Goal: Task Accomplishment & Management: Manage account settings

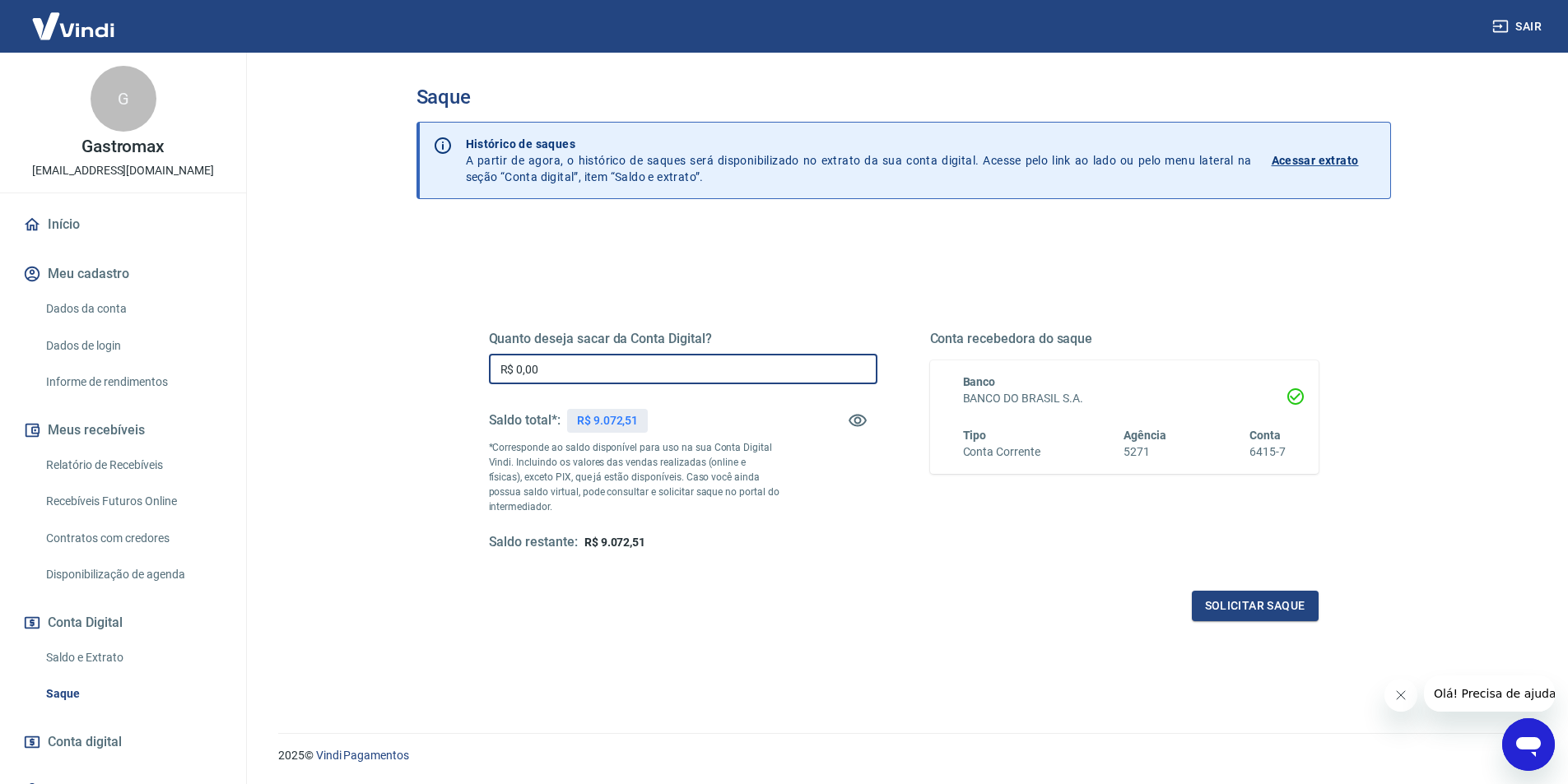
click at [517, 366] on input "R$ 0,00" at bounding box center [683, 369] width 389 height 30
type input "R$ 9.072,51"
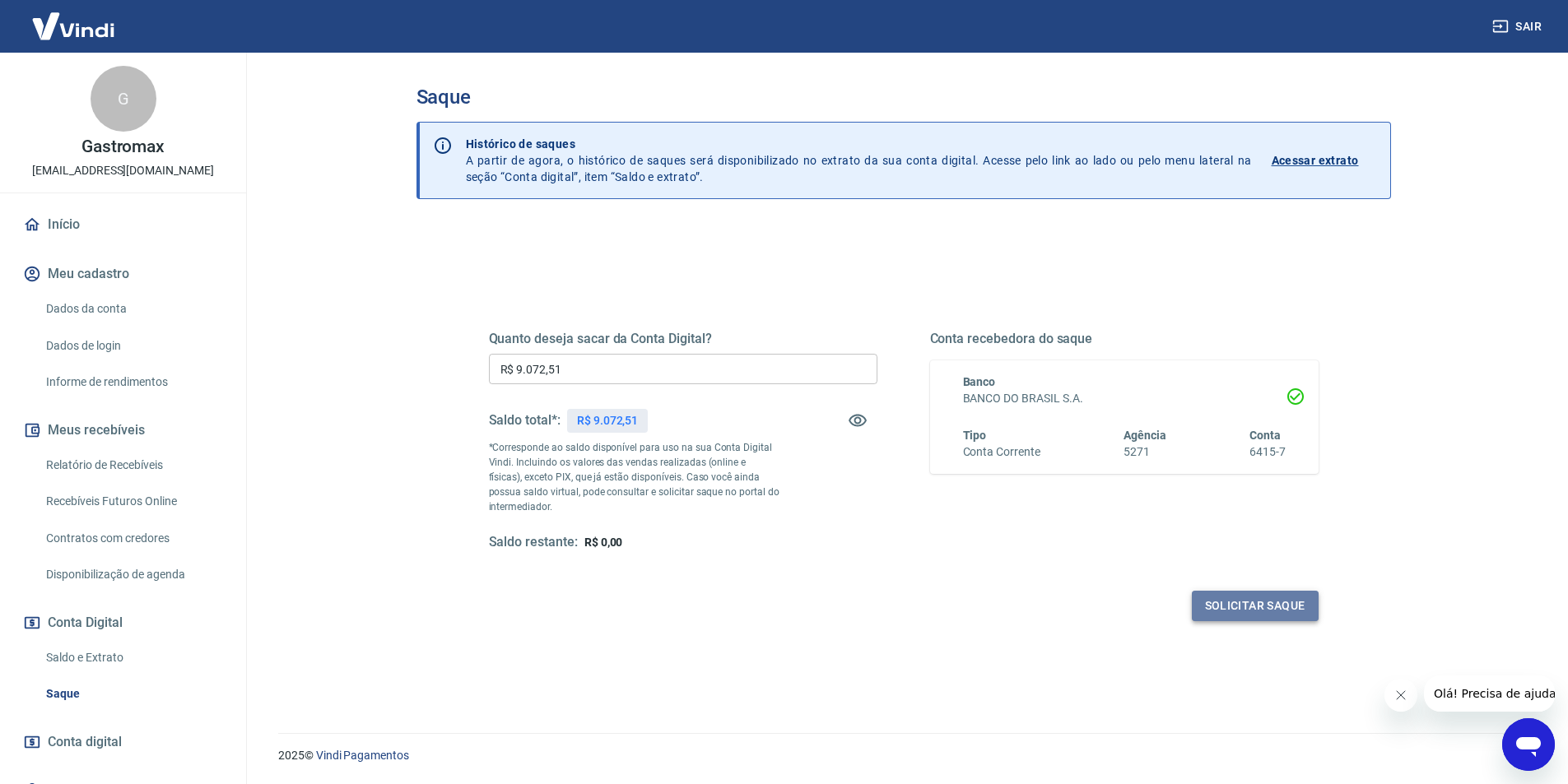
click at [1249, 607] on button "Solicitar saque" at bounding box center [1255, 606] width 127 height 30
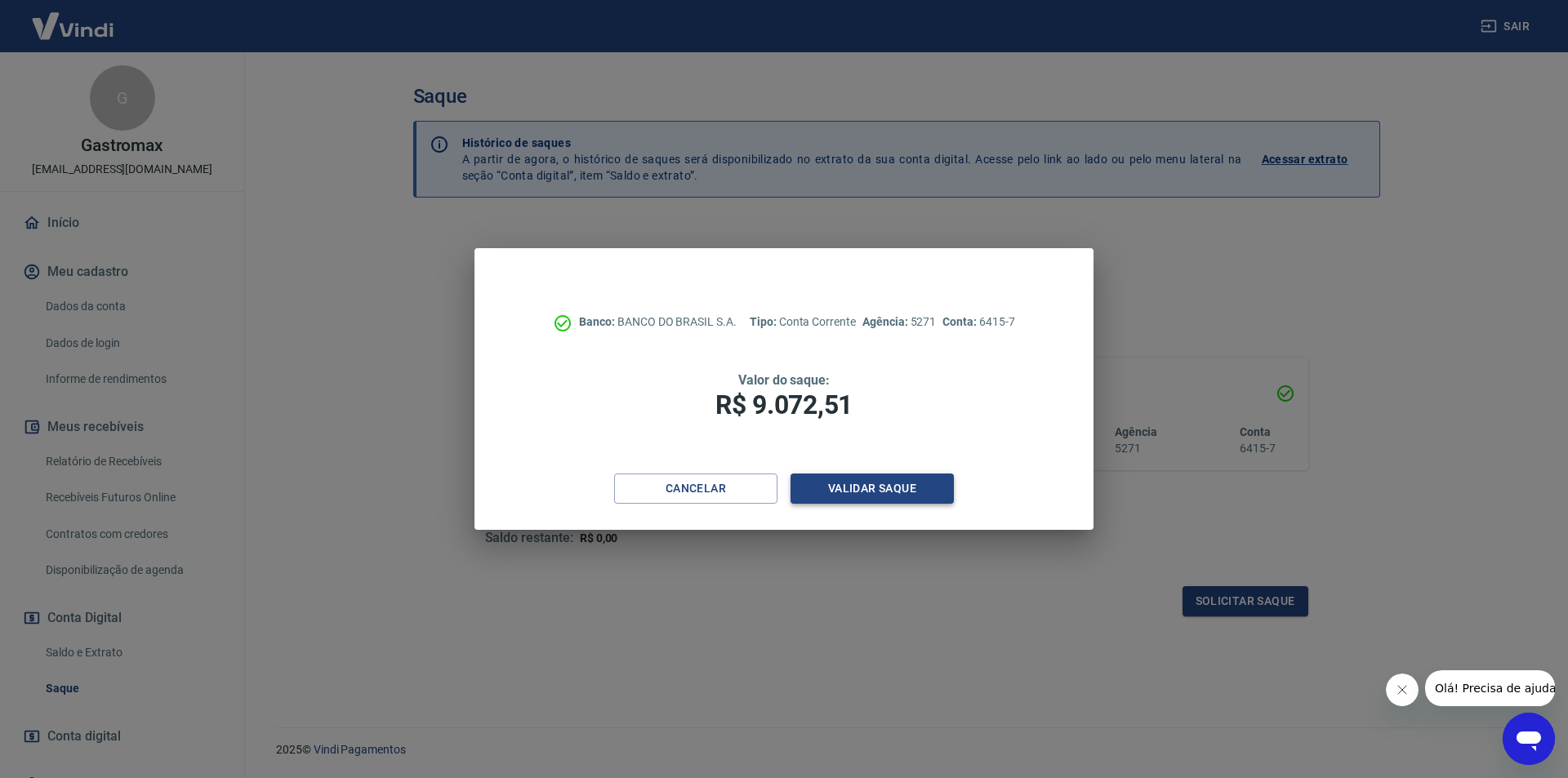
click at [880, 491] on button "Validar saque" at bounding box center [872, 488] width 164 height 30
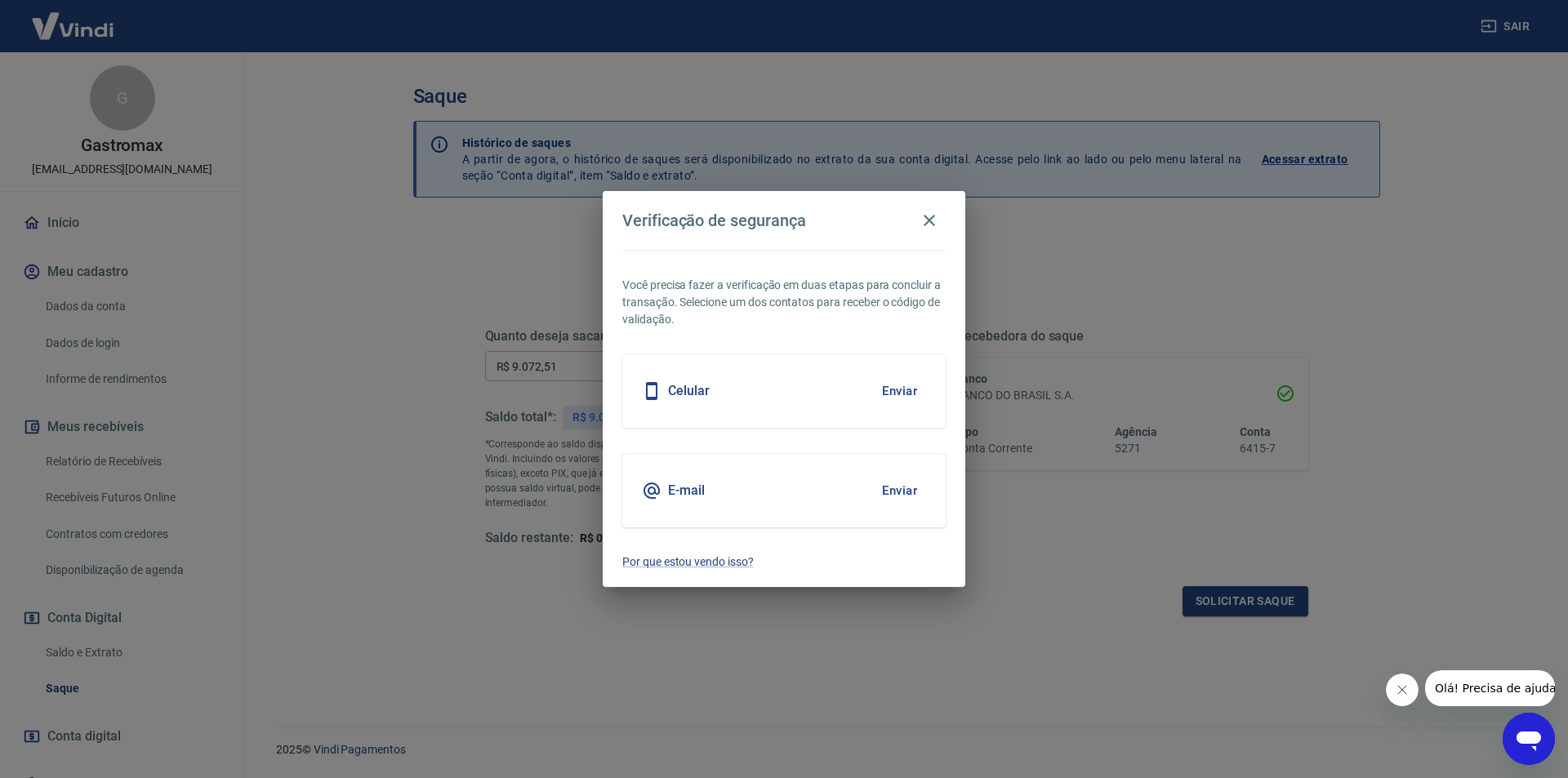
click at [893, 388] on button "Enviar" at bounding box center [900, 391] width 53 height 34
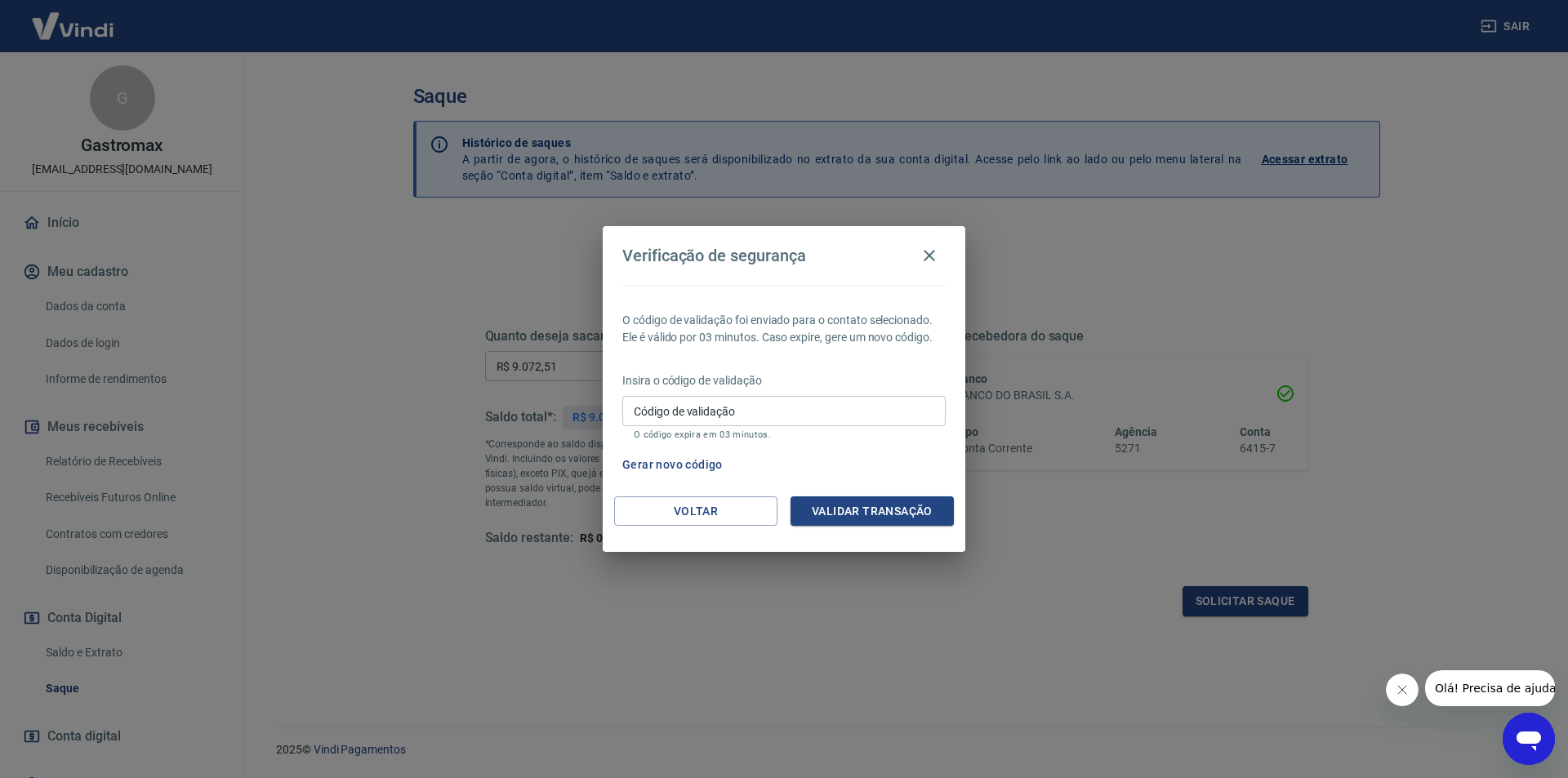
click at [862, 406] on input "Código de validação" at bounding box center [784, 411] width 323 height 30
type input "924160"
click at [895, 509] on button "Validar transação" at bounding box center [872, 511] width 164 height 30
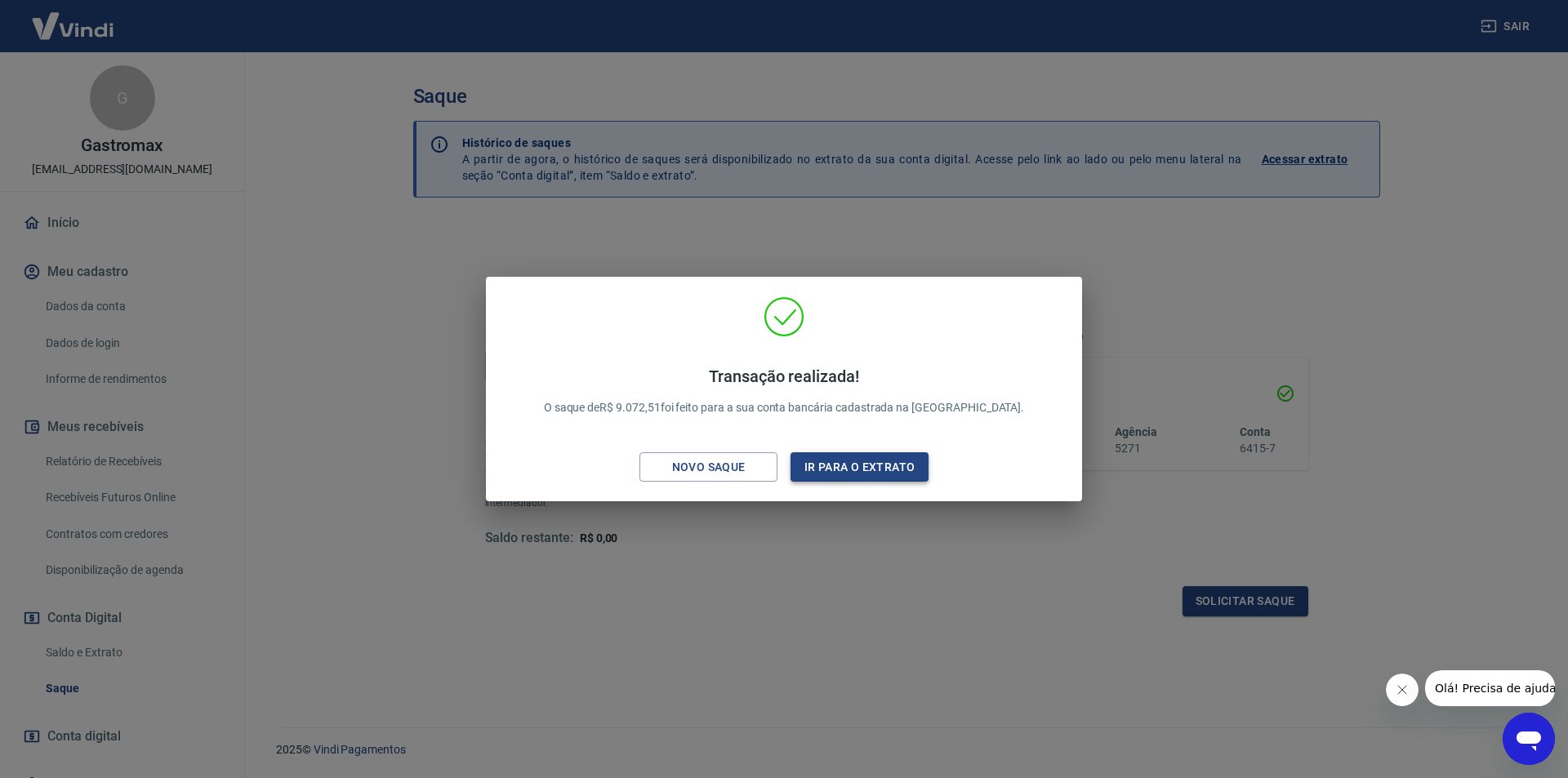
click at [875, 467] on button "Ir para o extrato" at bounding box center [859, 467] width 138 height 30
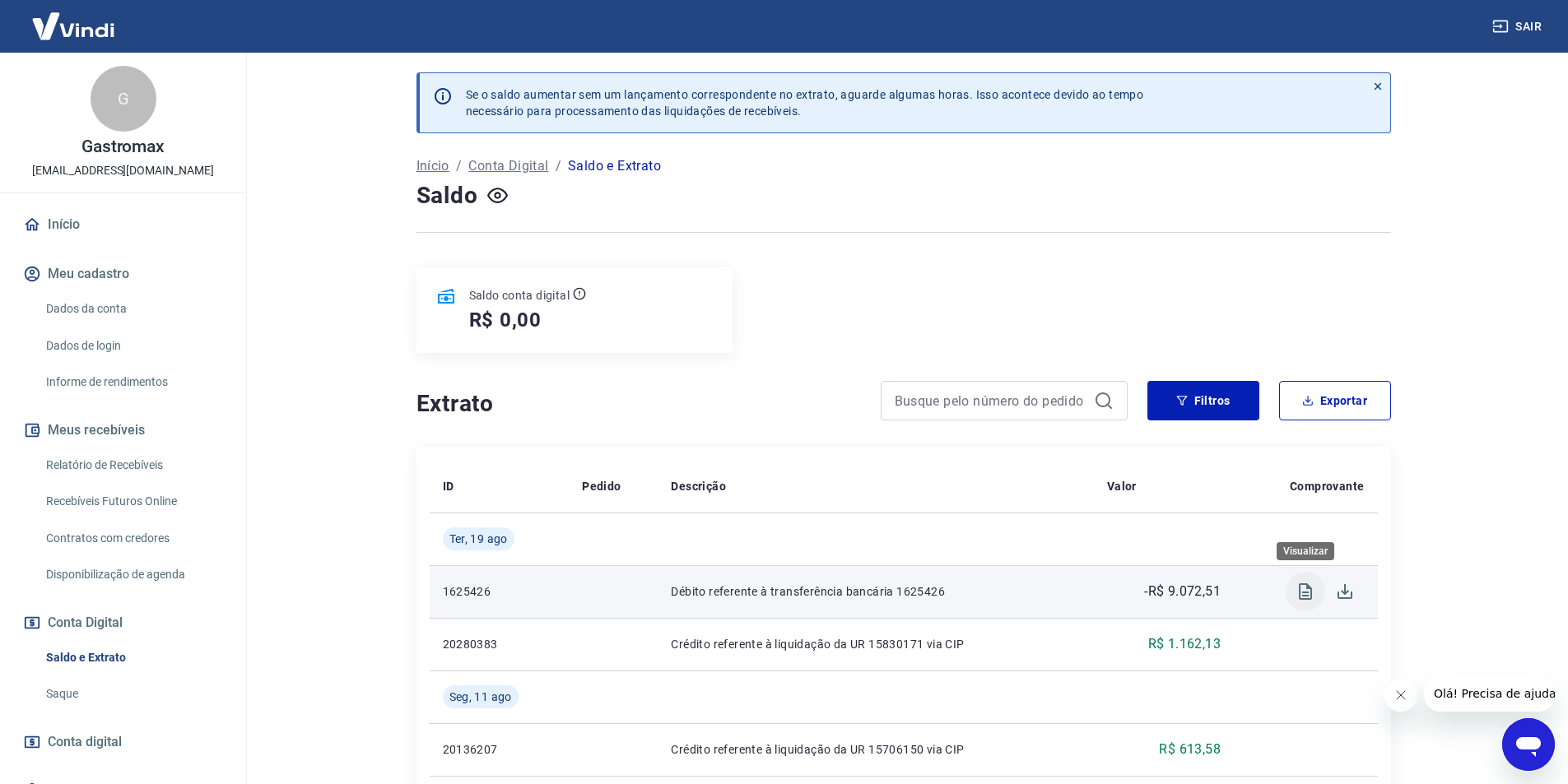
click at [1316, 595] on button "Visualizar" at bounding box center [1305, 592] width 40 height 40
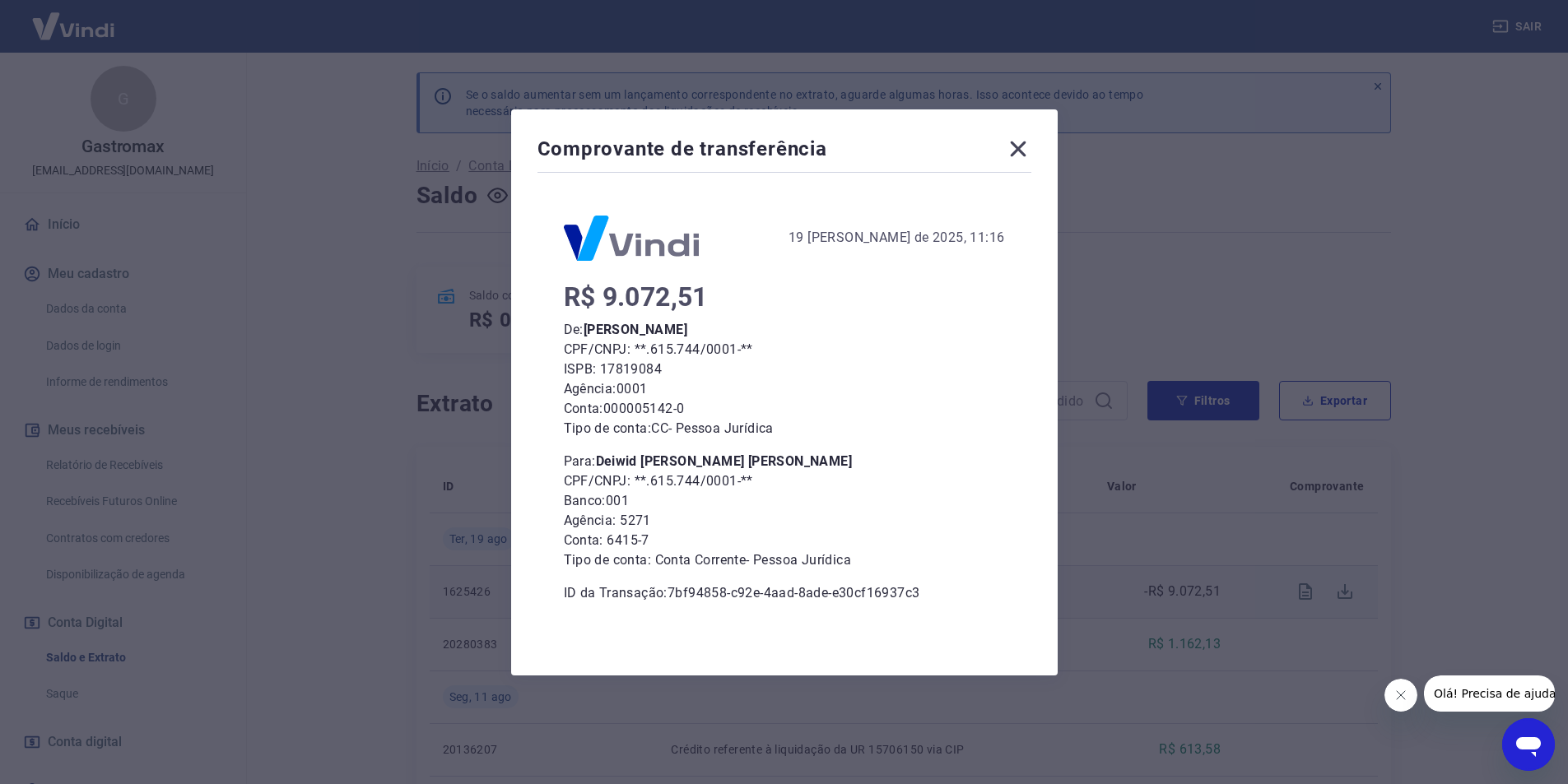
click at [1028, 146] on icon at bounding box center [1019, 149] width 27 height 27
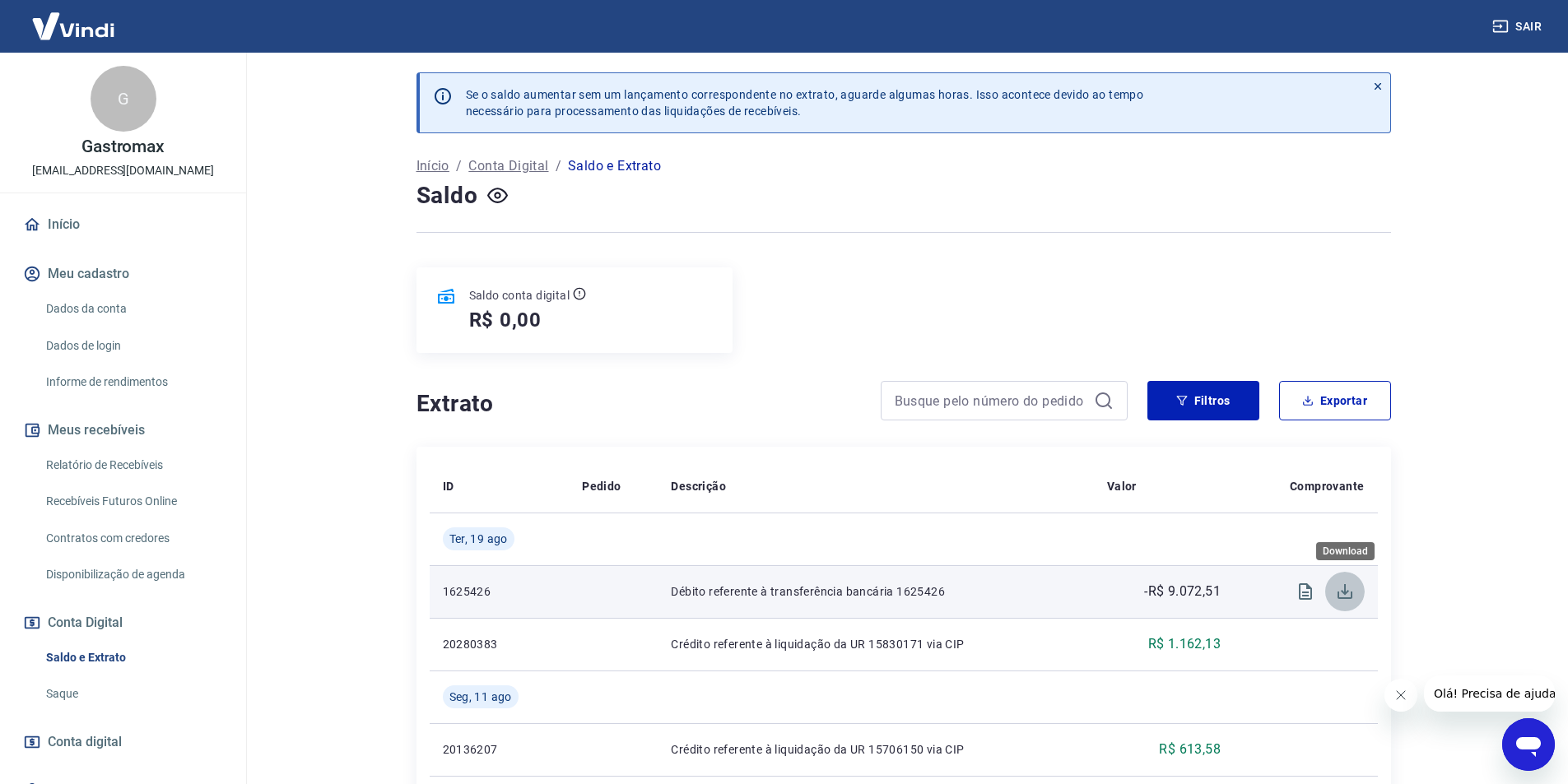
click at [1339, 592] on icon "Download" at bounding box center [1345, 592] width 20 height 20
